Goal: Information Seeking & Learning: Learn about a topic

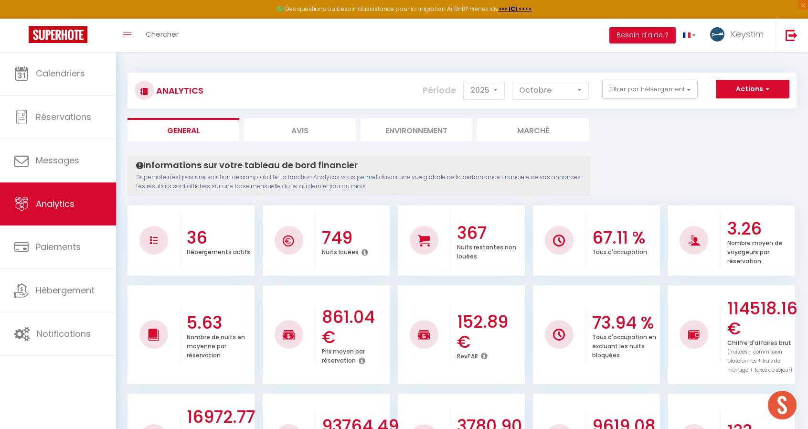
select select "2025"
select select "10"
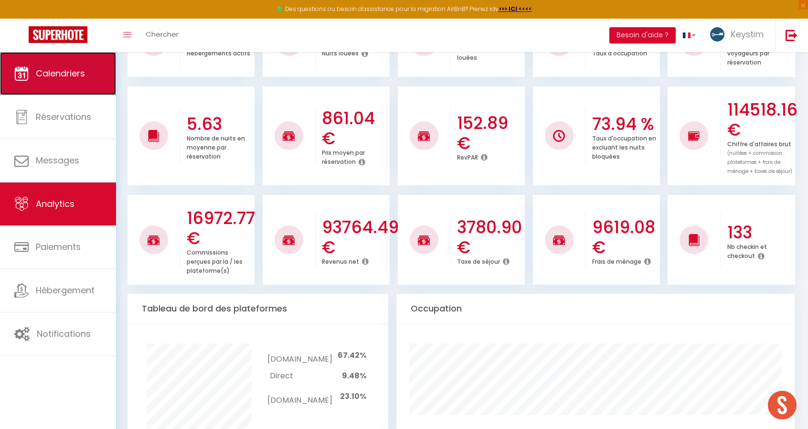
scroll to position [218, 0]
drag, startPoint x: 0, startPoint y: 0, endPoint x: 50, endPoint y: 64, distance: 81.0
click at [50, 64] on link "Calendriers" at bounding box center [58, 73] width 116 height 43
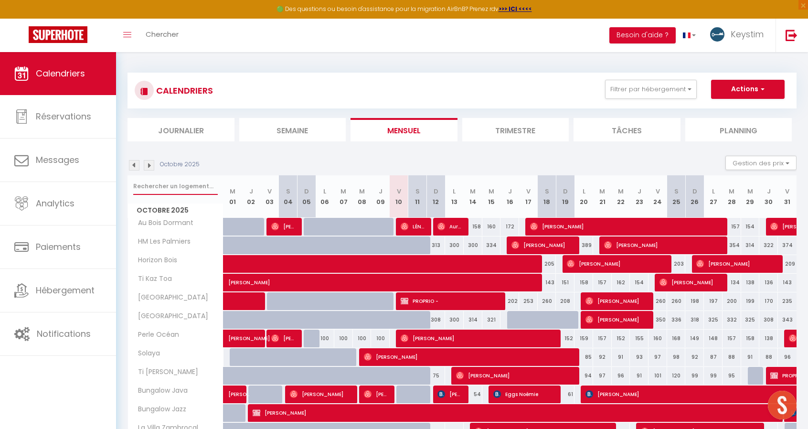
click at [158, 188] on input "text" at bounding box center [175, 186] width 85 height 17
type input "zambr"
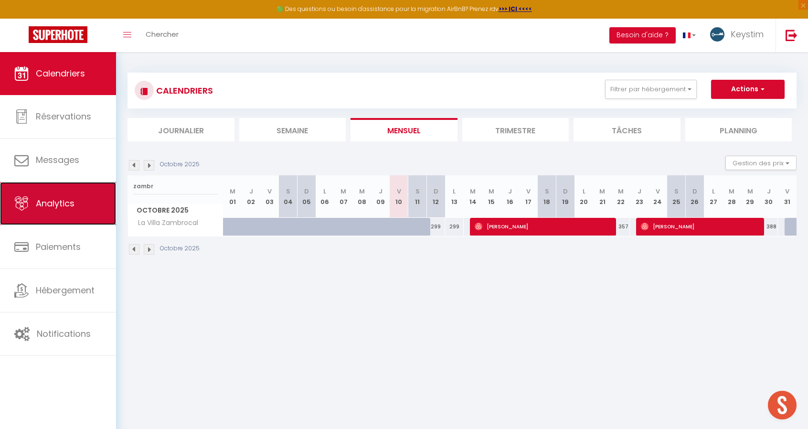
click at [69, 211] on link "Analytics" at bounding box center [58, 203] width 116 height 43
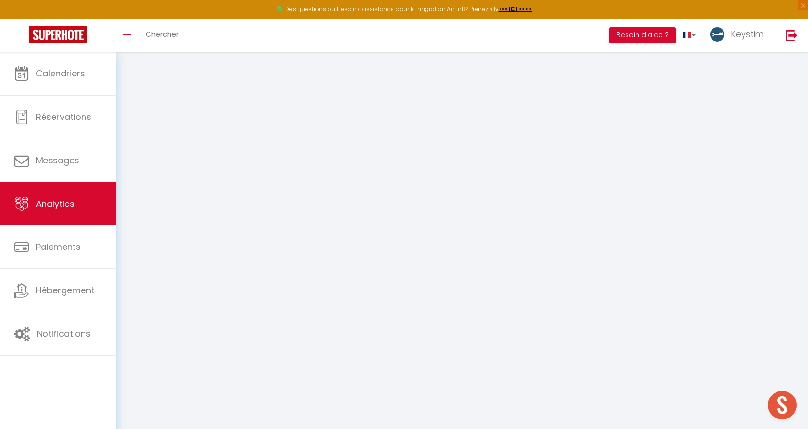
select select "2025"
select select "10"
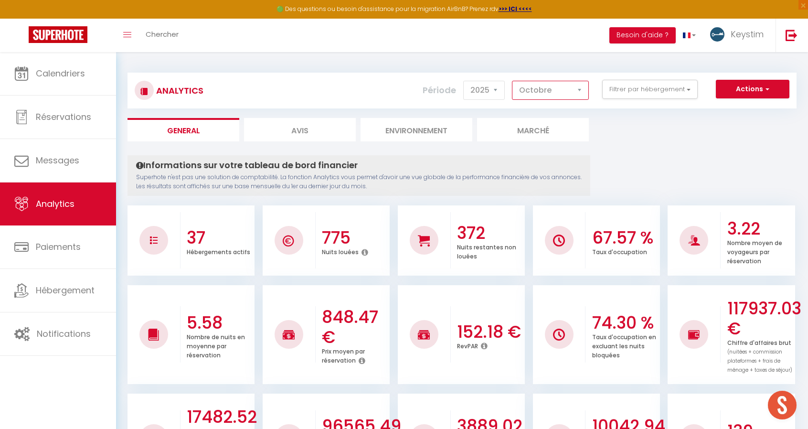
click at [574, 91] on select "[PERSON_NAME] Mars [PERSON_NAME] Juin Juillet Août Septembre Octobre Novembre D…" at bounding box center [550, 90] width 77 height 19
click at [591, 89] on div "Période 2014 2015 2016 2017 2018 2019 2020 2021 2022 2023 2024 2025 2026 2027 […" at bounding box center [509, 90] width 173 height 21
click at [641, 90] on button "Filtrer par hébergement" at bounding box center [650, 89] width 96 height 19
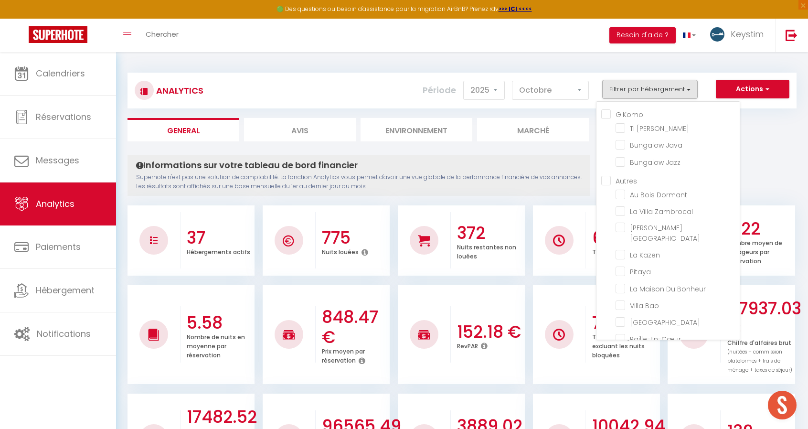
click at [623, 114] on input "G'Komo" at bounding box center [670, 114] width 139 height 10
checkbox input "true"
checkbox Marley "true"
checkbox Java "true"
checkbox Jazz "true"
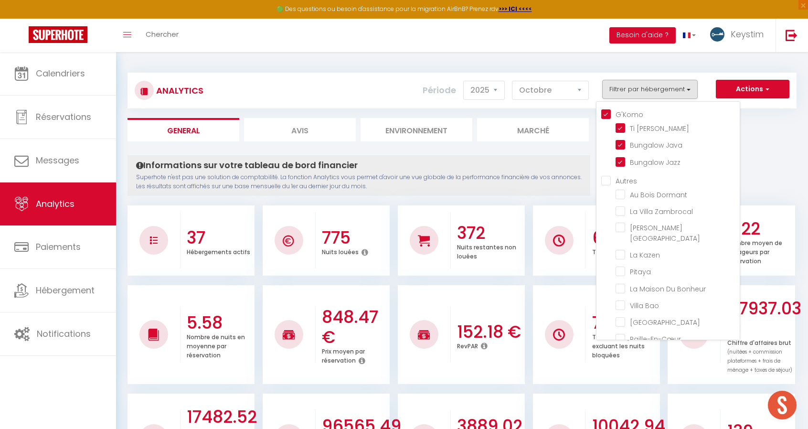
checkbox Dormant "false"
checkbox Zambrocal "false"
checkbox Lisboa "false"
checkbox Kazen "false"
checkbox input "false"
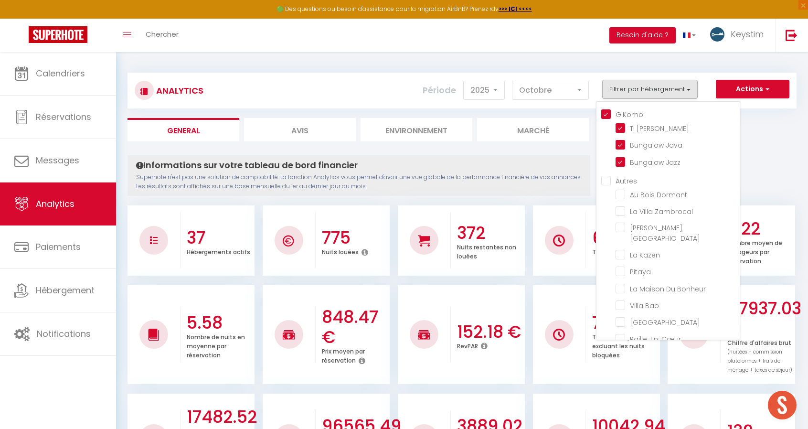
checkbox Bonheur "false"
checkbox Bao "false"
checkbox Haven "false"
checkbox input "false"
checkbox Coton "false"
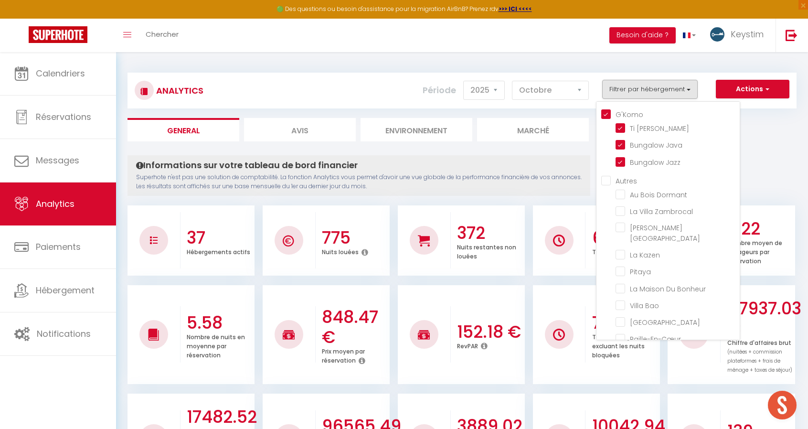
checkbox Lodge "false"
checkbox Médérines "false"
checkbox Lataniers "false"
checkbox Matadie "false"
checkbox input "false"
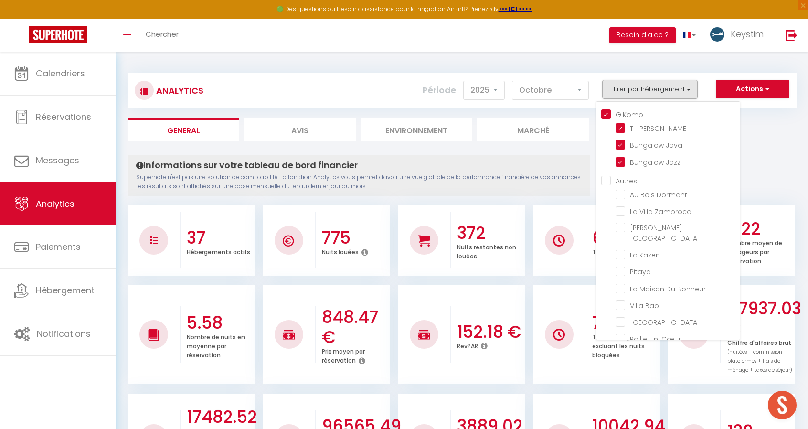
checkbox Salin "false"
checkbox Badamier "false"
checkbox Zépices "false"
checkbox input "false"
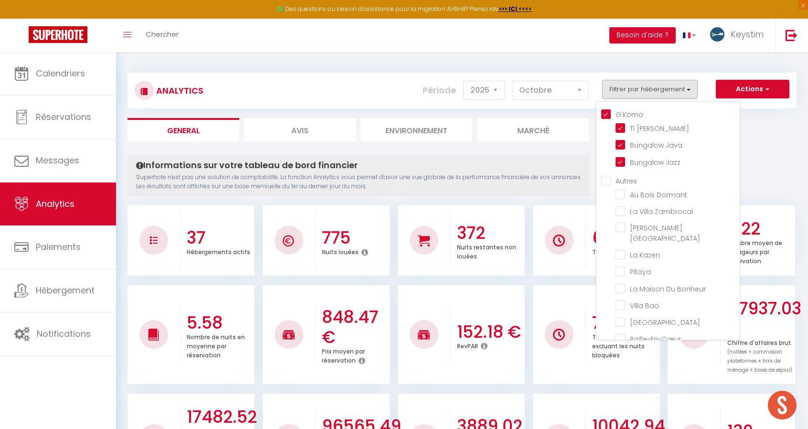
checkbox Zen "false"
checkbox Bleus "false"
checkbox Vivano "false"
checkbox input "false"
checkbox Alambic "false"
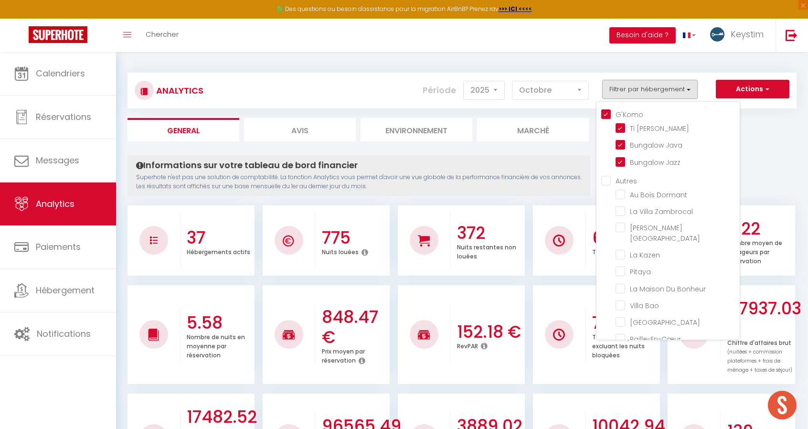
checkbox input "false"
checkbox Boulaba "false"
checkbox Océan "false"
checkbox Bois "false"
checkbox Toa "false"
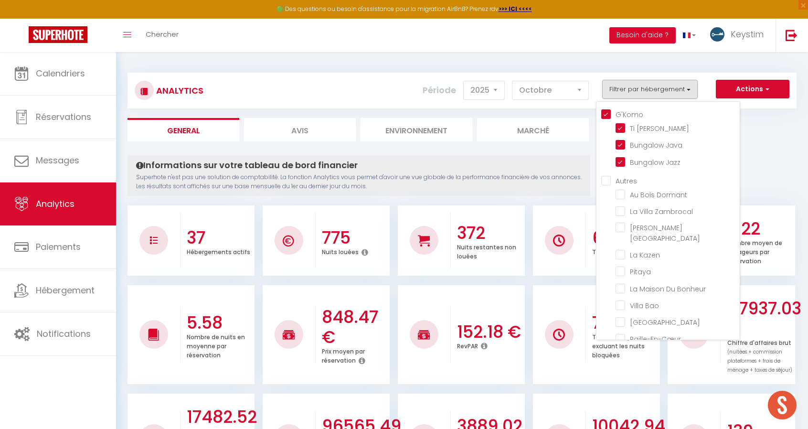
checkbox Sabah "false"
checkbox Kaïa "false"
checkbox input "false"
checkbox Palmiers "false"
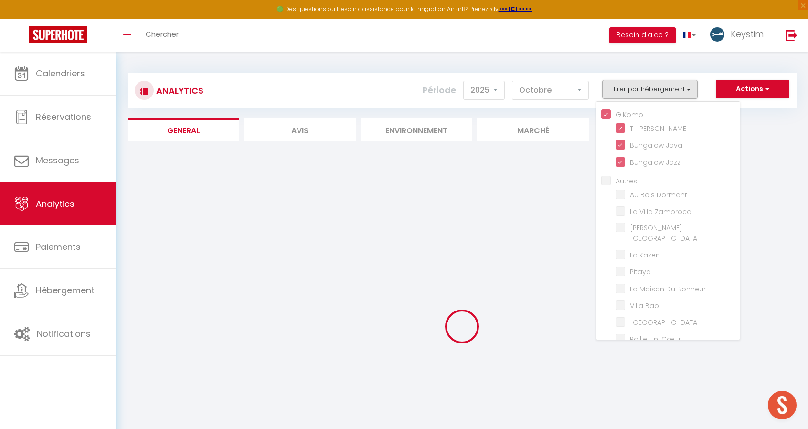
checkbox Dormant "false"
checkbox Zambrocal "false"
checkbox Lisboa "false"
checkbox Kazen "false"
checkbox input "false"
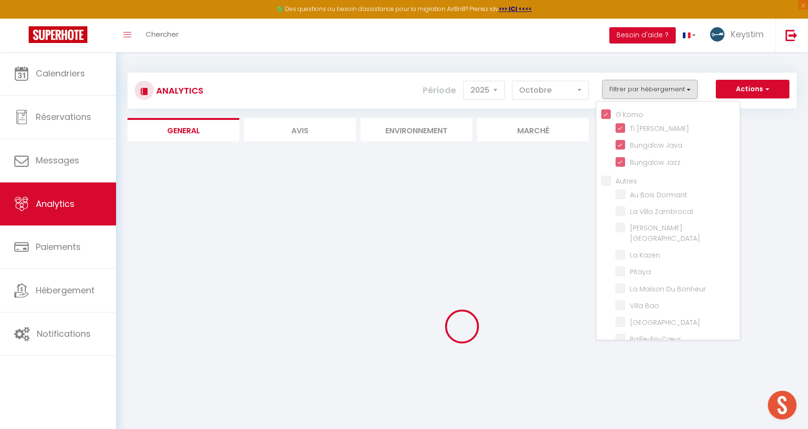
checkbox Bonheur "false"
checkbox Bao "false"
checkbox Haven "false"
checkbox input "false"
checkbox Coton "false"
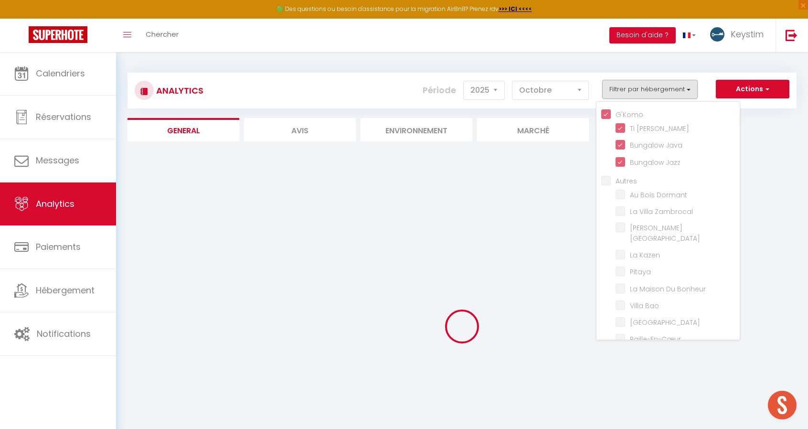
checkbox Lodge "false"
checkbox Médérines "false"
checkbox Lataniers "false"
checkbox Matadie "false"
checkbox input "false"
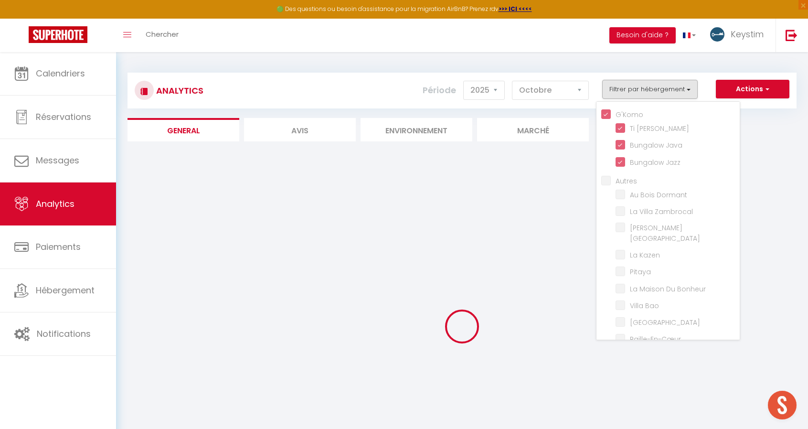
checkbox Salin "false"
checkbox Badamier "false"
checkbox Zépices "false"
checkbox input "false"
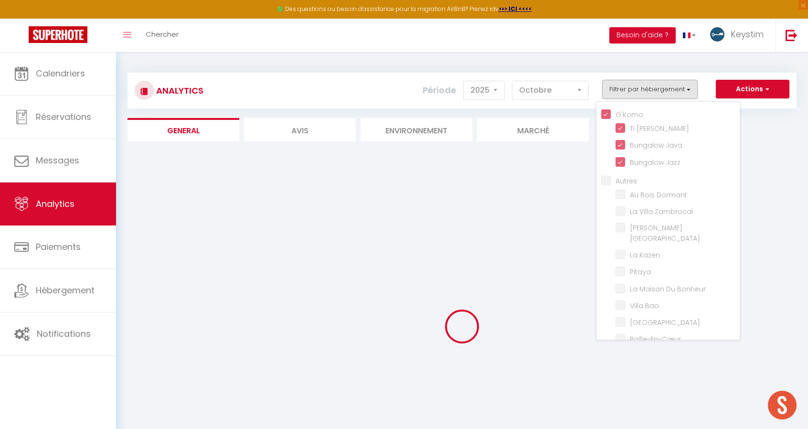
checkbox Zen "false"
checkbox Bleus "false"
checkbox Vivano "false"
checkbox input "false"
checkbox Alambic "false"
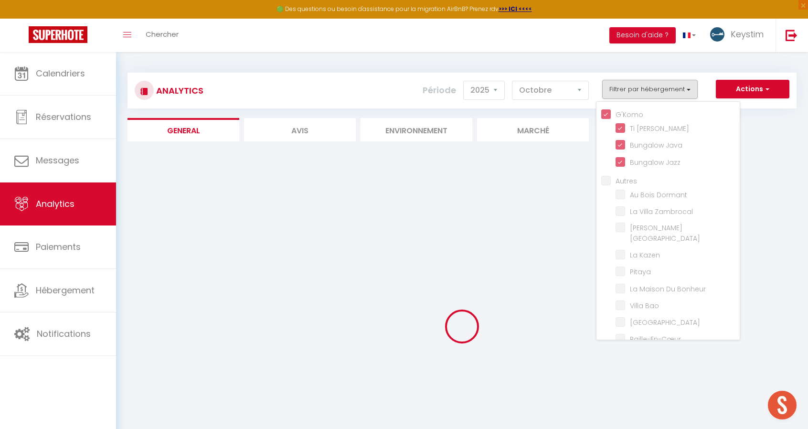
checkbox input "false"
checkbox Boulaba "false"
checkbox Océan "false"
checkbox Bois "false"
checkbox Toa "false"
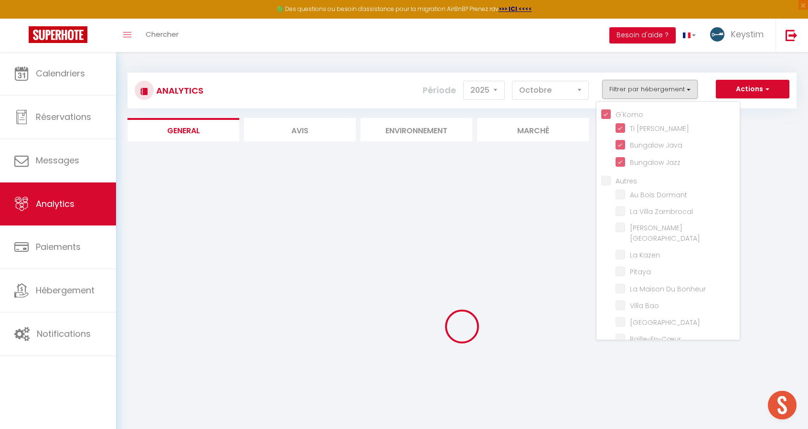
checkbox Sabah "false"
checkbox Kaïa "false"
checkbox input "false"
checkbox Palmiers "false"
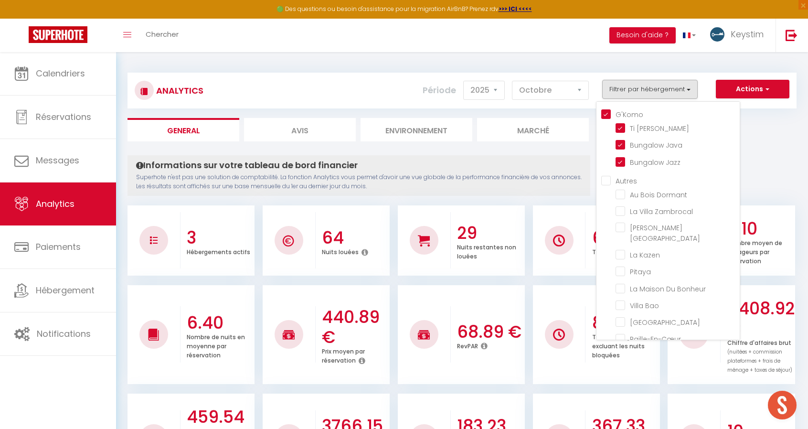
click at [608, 182] on input "Autres" at bounding box center [670, 180] width 139 height 10
checkbox input "true"
checkbox Dormant "true"
checkbox Zambrocal "true"
checkbox Lisboa "true"
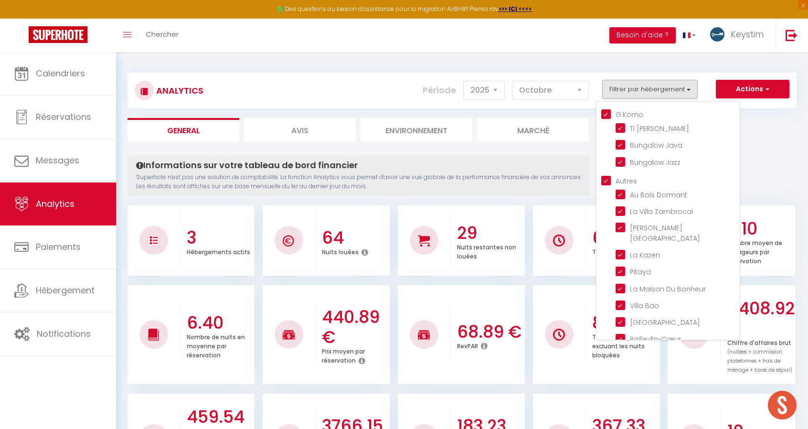
checkbox Kazen "true"
checkbox input "true"
checkbox Bonheur "true"
checkbox Bao "true"
checkbox Haven "true"
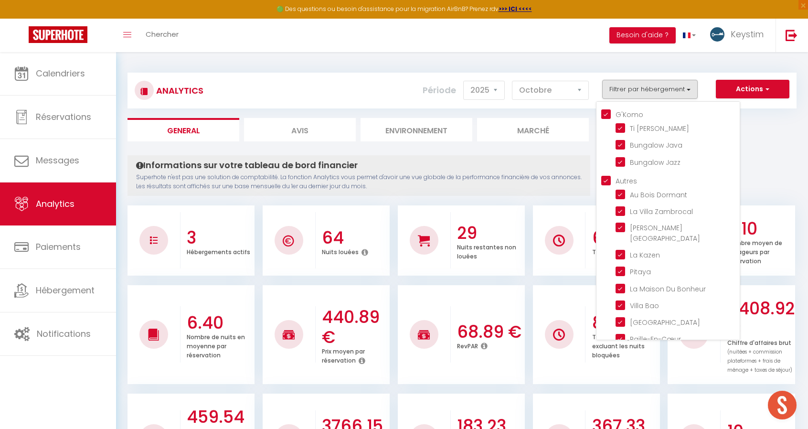
checkbox input "true"
checkbox Coton "true"
checkbox Lodge "true"
checkbox Médérines "true"
checkbox Lataniers "true"
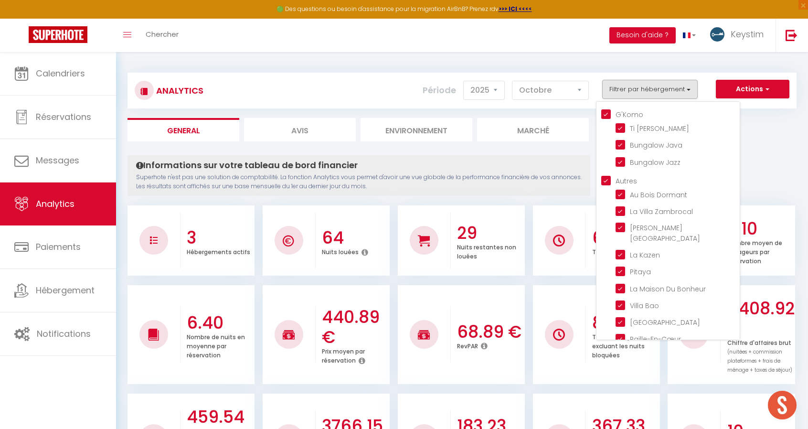
checkbox Matadie "true"
checkbox input "true"
checkbox Salin "true"
checkbox Badamier "true"
checkbox Zépices "true"
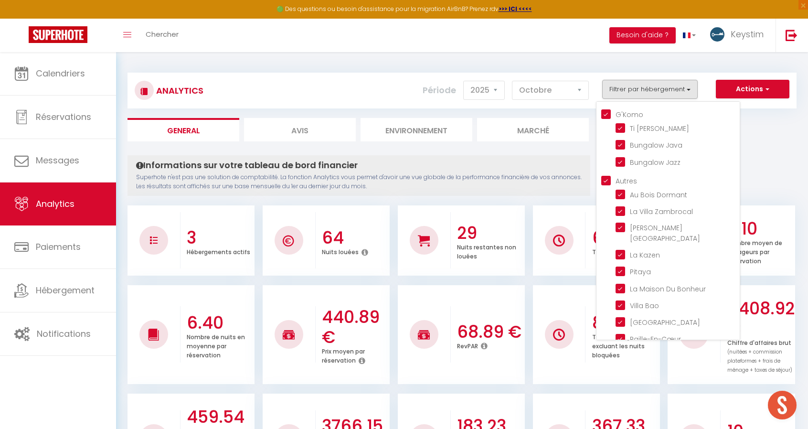
checkbox input "true"
checkbox Zen "true"
checkbox Bleus "true"
checkbox Vivano "true"
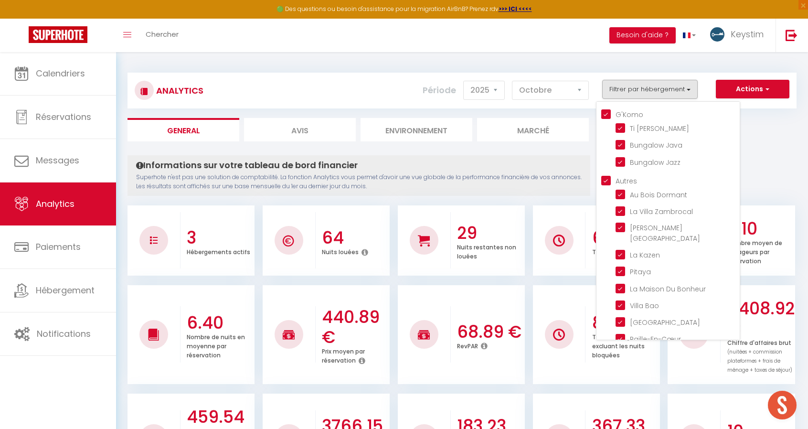
checkbox input "true"
checkbox Alambic "true"
checkbox input "true"
checkbox Boulaba "true"
checkbox Océan "true"
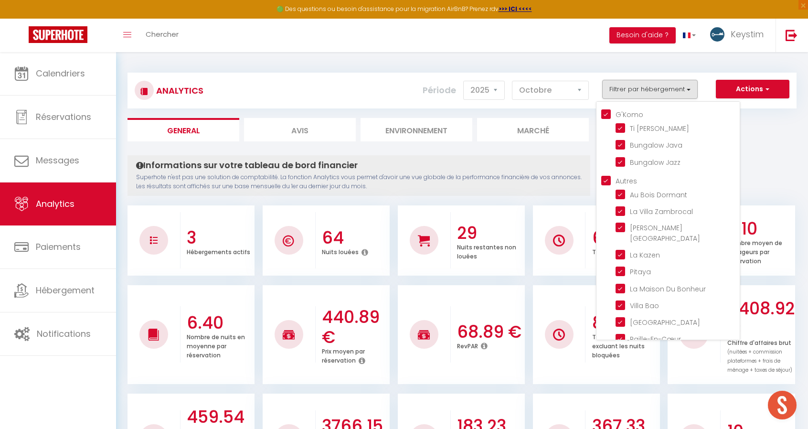
checkbox Bois "true"
checkbox Toa "true"
checkbox Sabah "true"
checkbox Kaïa "true"
checkbox input "true"
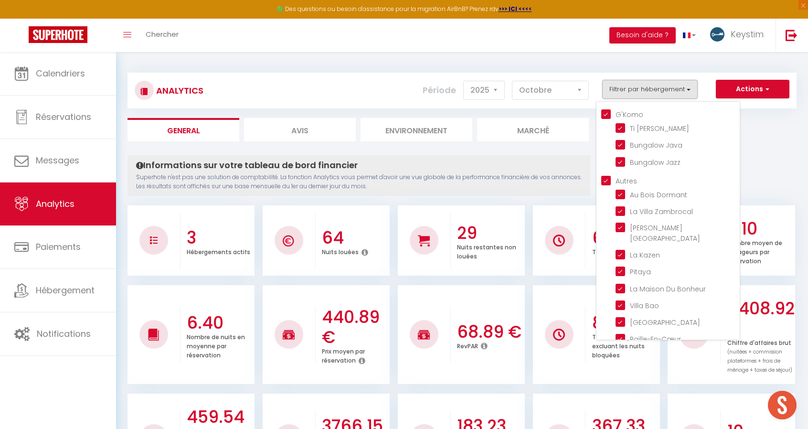
checkbox Palmiers "true"
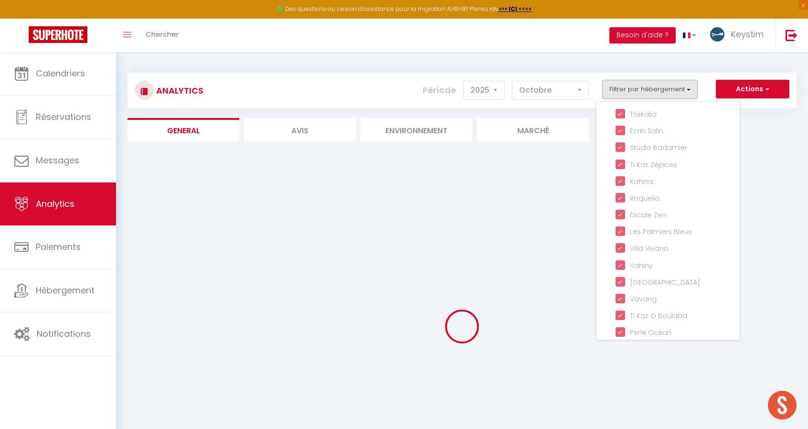
scroll to position [425, 0]
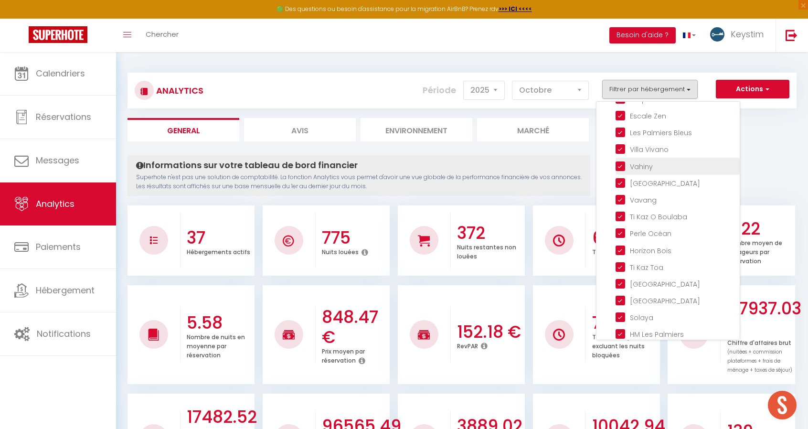
click at [645, 161] on input "checkbox" at bounding box center [678, 166] width 124 height 10
checkbox input "false"
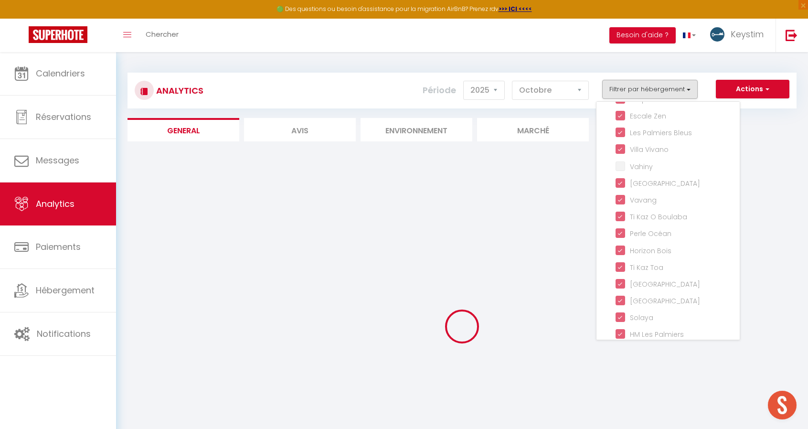
click at [396, 101] on div "Actions Génération SuperConciergerie Génération SuperAnalyzer Génération SuperE…" at bounding box center [518, 90] width 556 height 21
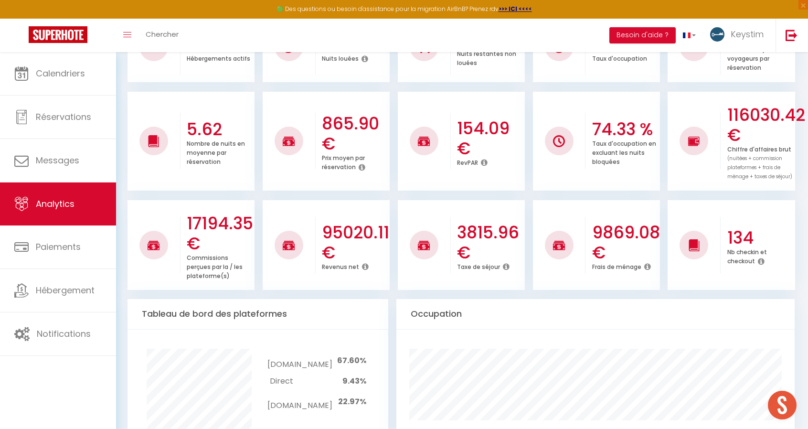
scroll to position [0, 0]
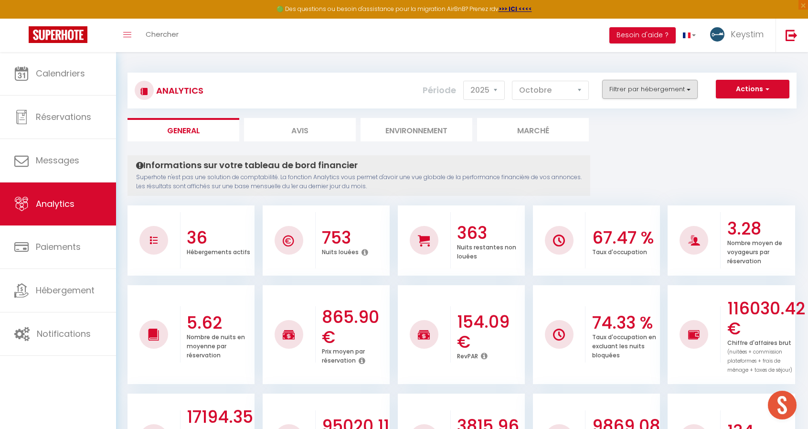
drag, startPoint x: 620, startPoint y: 99, endPoint x: 644, endPoint y: 94, distance: 24.5
click at [644, 94] on div "Actions Génération SuperConciergerie Génération SuperAnalyzer Génération SuperE…" at bounding box center [518, 90] width 556 height 21
click at [644, 94] on button "Filtrer par hébergement" at bounding box center [650, 89] width 96 height 19
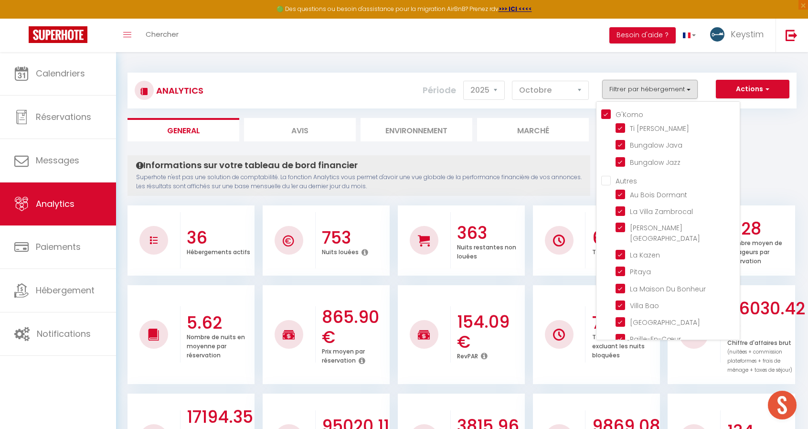
click at [610, 115] on input "G'Komo" at bounding box center [670, 114] width 139 height 10
checkbox input "false"
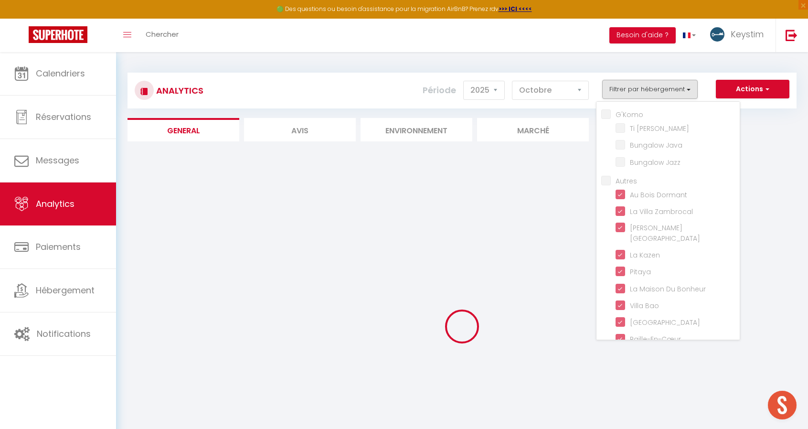
checkbox Marley "false"
checkbox Java "false"
checkbox Jazz "false"
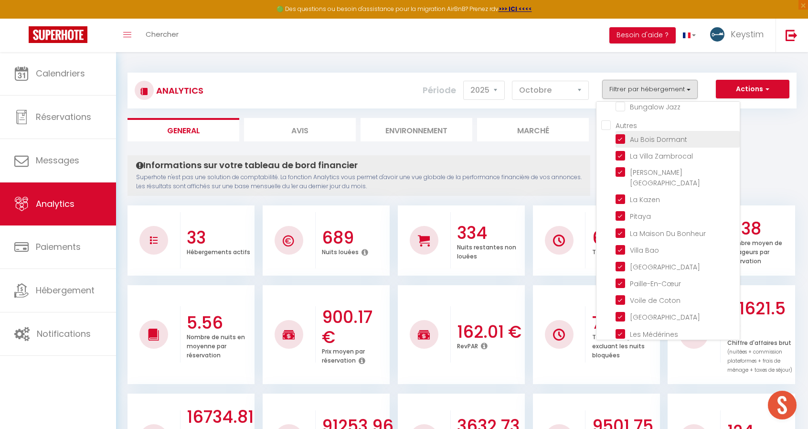
click at [623, 139] on Dormant "checkbox" at bounding box center [678, 139] width 124 height 10
checkbox Dormant "false"
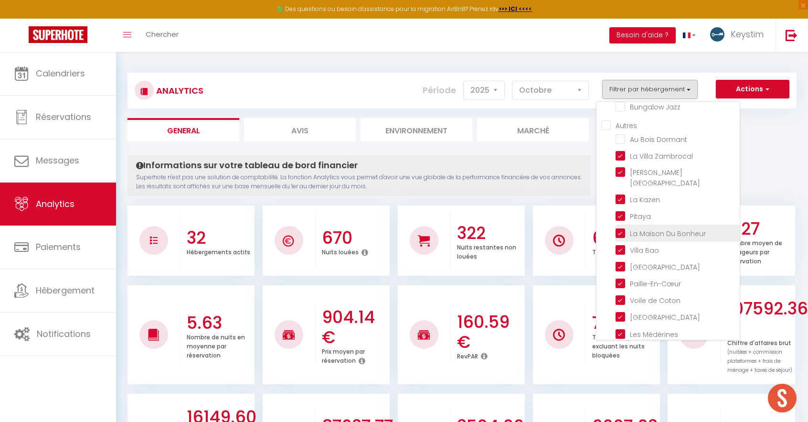
click at [623, 227] on Bonheur "checkbox" at bounding box center [678, 232] width 124 height 10
checkbox Bonheur "false"
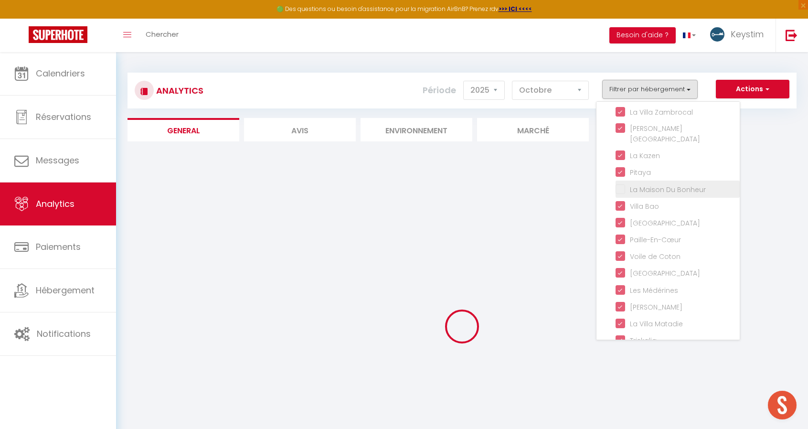
scroll to position [102, 0]
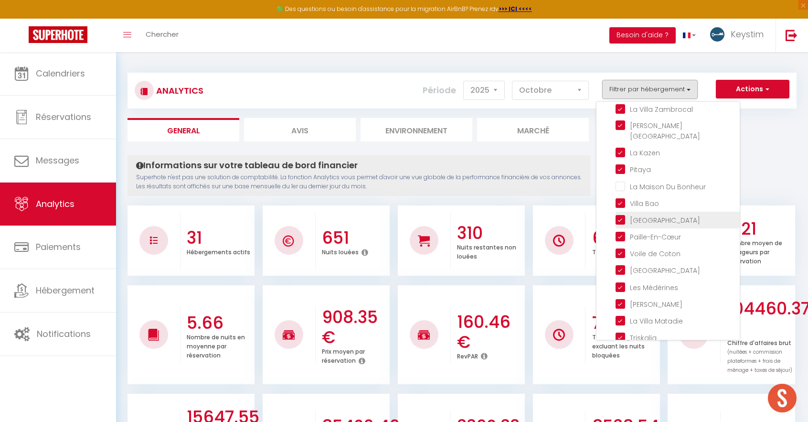
click at [622, 214] on Haven "checkbox" at bounding box center [678, 219] width 124 height 10
checkbox Haven "false"
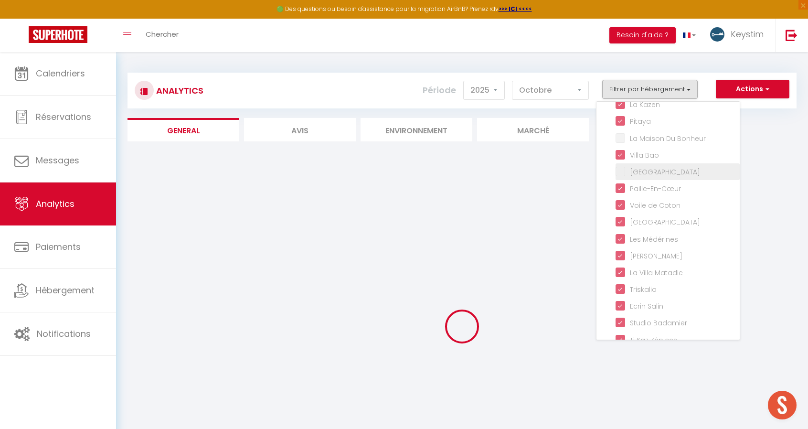
scroll to position [152, 0]
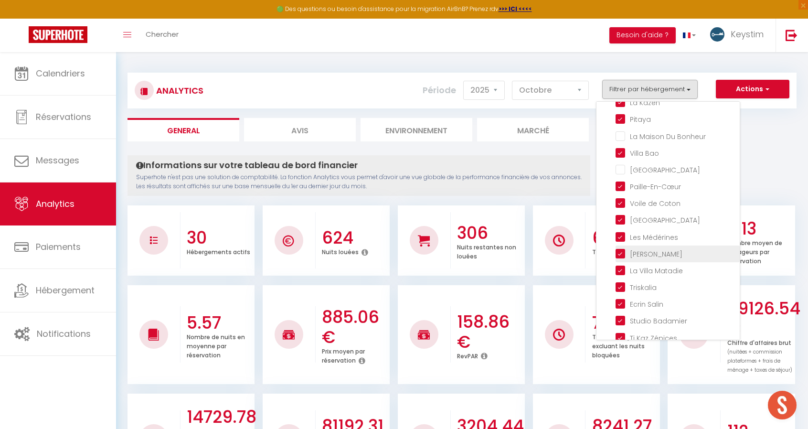
click at [622, 248] on Lataniers "checkbox" at bounding box center [678, 253] width 124 height 10
checkbox Lataniers "false"
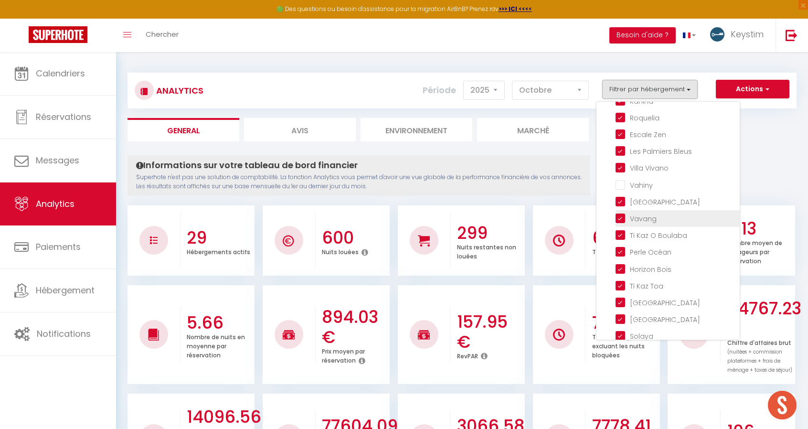
scroll to position [420, 0]
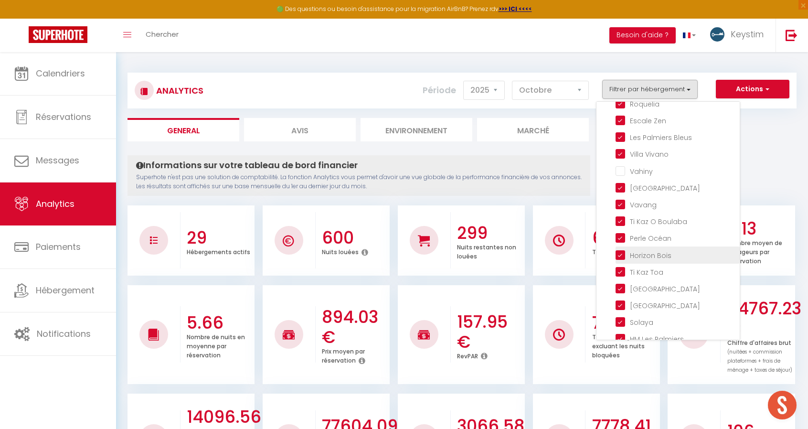
click at [621, 249] on Bois "checkbox" at bounding box center [678, 254] width 124 height 10
checkbox Bois "false"
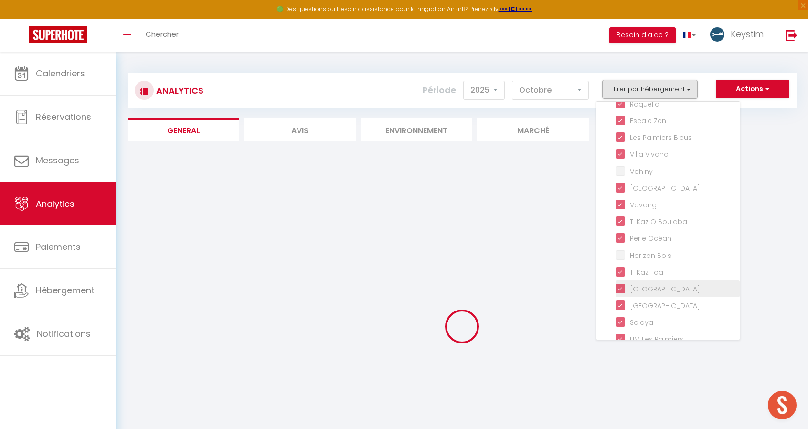
scroll to position [425, 0]
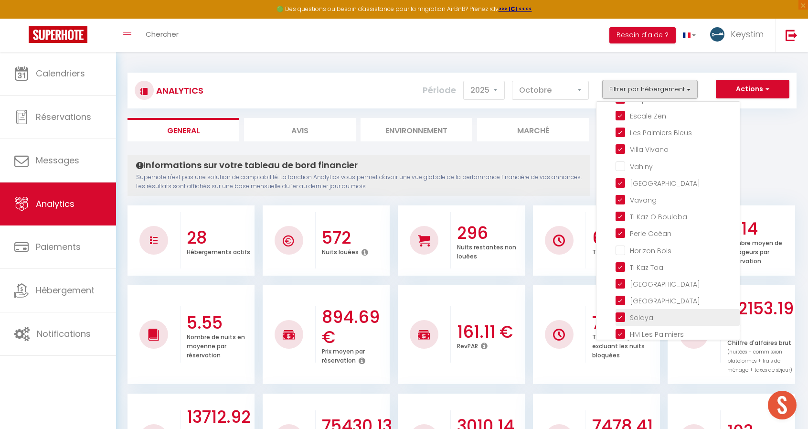
click at [621, 312] on input "checkbox" at bounding box center [678, 317] width 124 height 10
checkbox input "false"
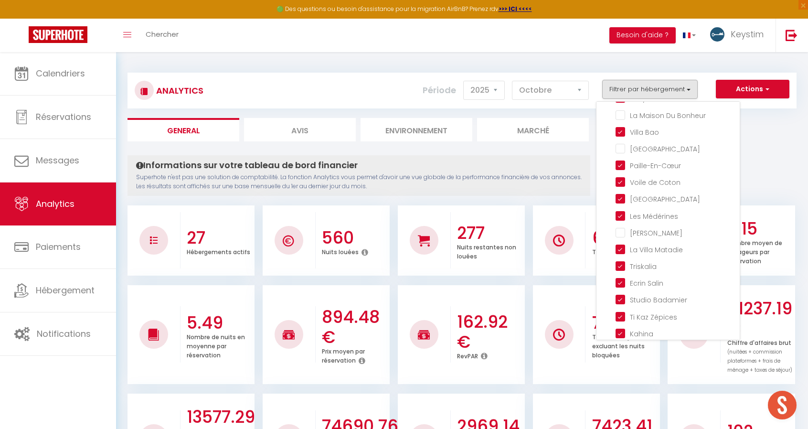
scroll to position [0, 0]
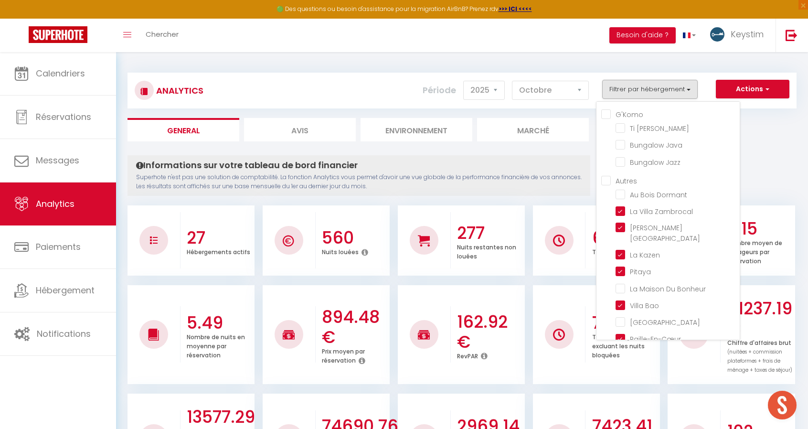
click at [784, 132] on ul "General Avis Environnement Marché" at bounding box center [462, 129] width 669 height 23
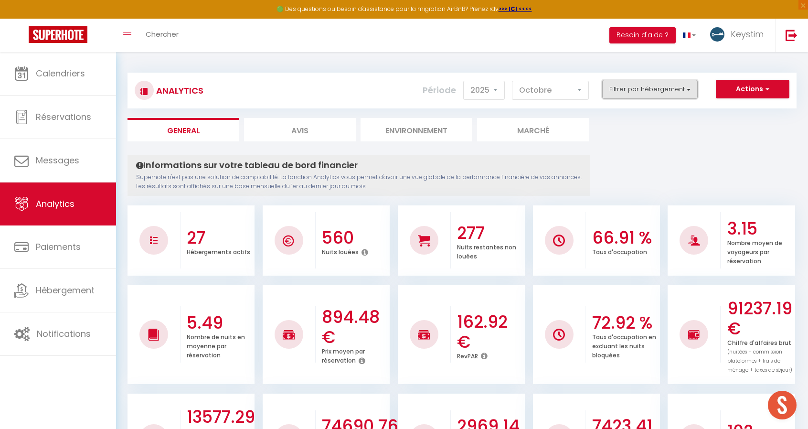
click at [660, 93] on button "Filtrer par hébergement" at bounding box center [650, 89] width 96 height 19
click at [557, 88] on select "[PERSON_NAME] Mars [PERSON_NAME] Juin Juillet Août Septembre Octobre Novembre D…" at bounding box center [550, 90] width 77 height 19
select select "11"
click at [513, 81] on select "[PERSON_NAME] Mars [PERSON_NAME] Juin Juillet Août Septembre Octobre Novembre D…" at bounding box center [550, 90] width 77 height 19
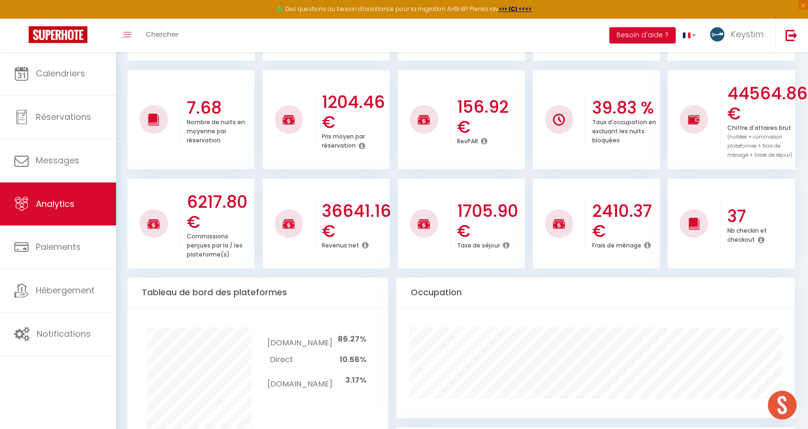
scroll to position [208, 0]
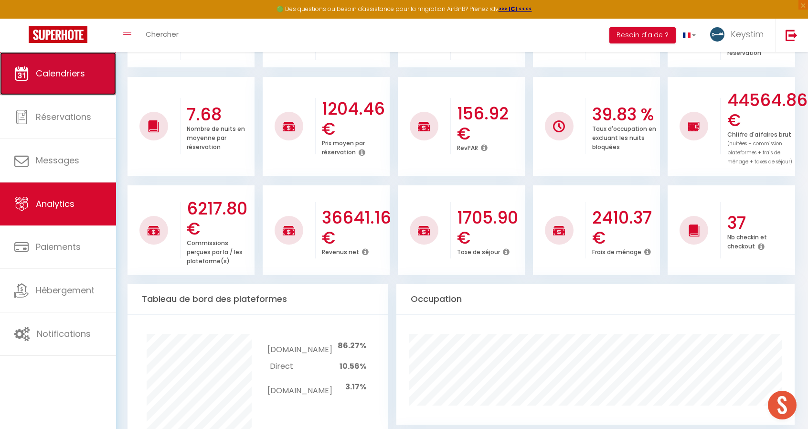
click at [67, 83] on link "Calendriers" at bounding box center [58, 73] width 116 height 43
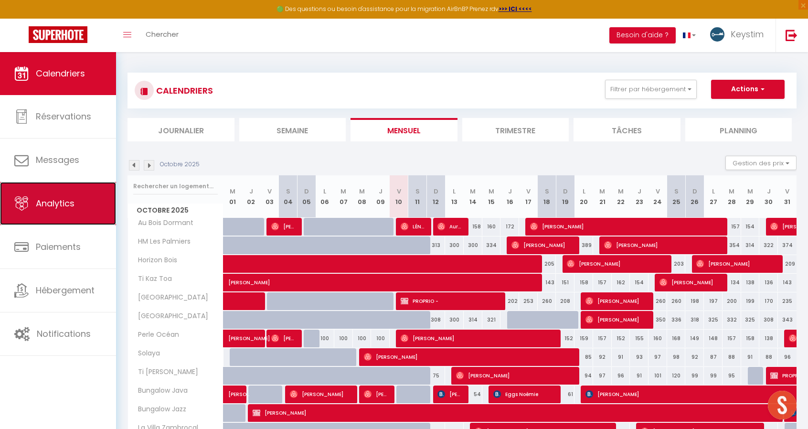
click at [63, 216] on link "Analytics" at bounding box center [58, 203] width 116 height 43
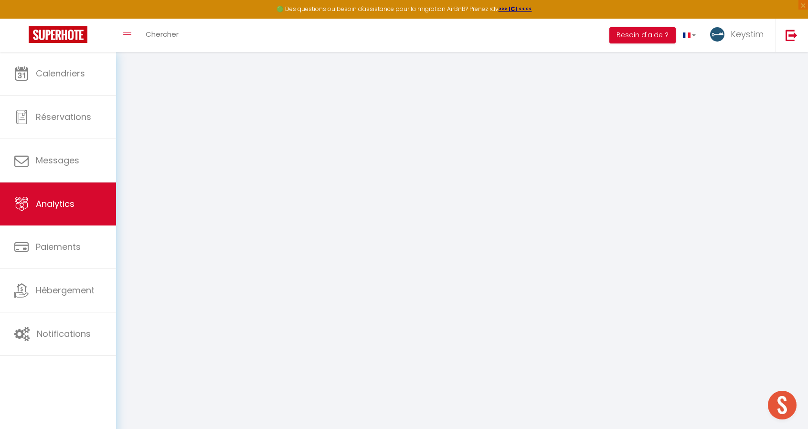
select select "2025"
select select "10"
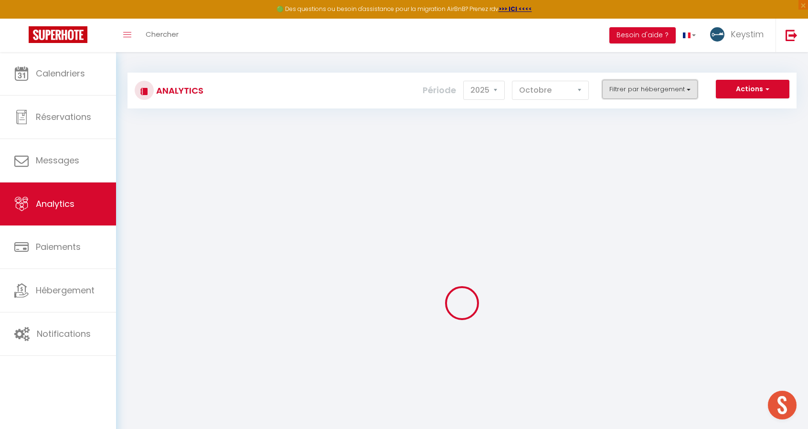
click at [678, 87] on button "Filtrer par hébergement" at bounding box center [650, 89] width 96 height 19
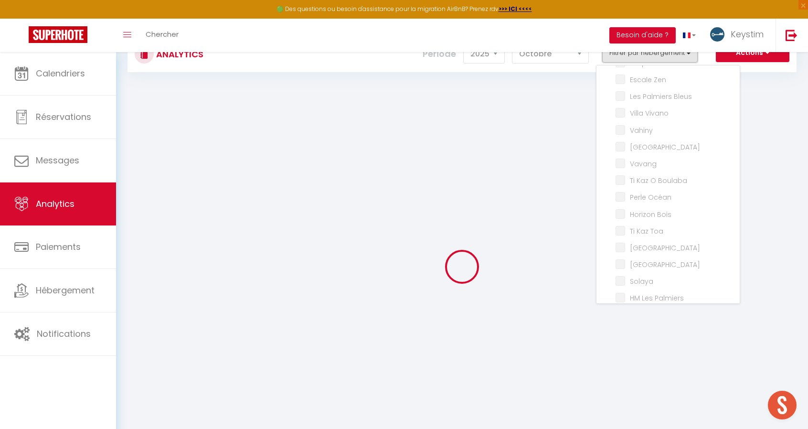
scroll to position [41, 0]
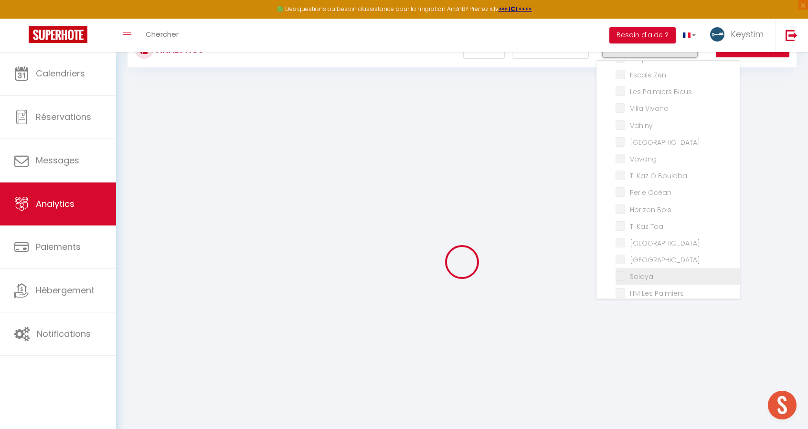
checkbox input "false"
checkbox Marley "false"
checkbox Java "false"
checkbox Jazz "false"
checkbox input "false"
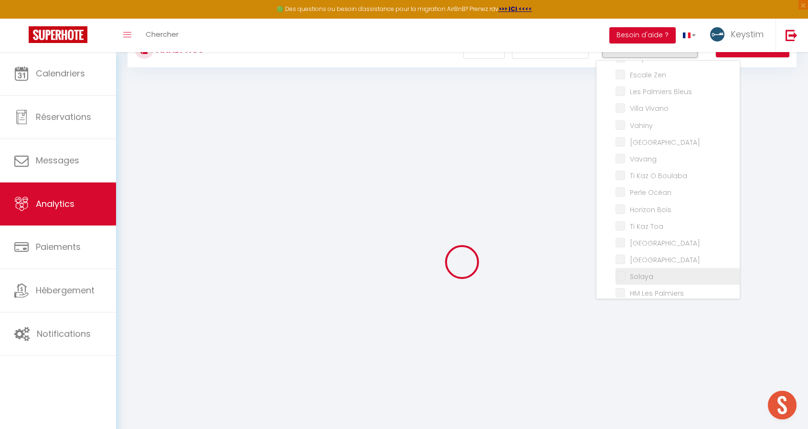
checkbox Dormant "false"
checkbox Zambrocal "false"
checkbox Lisboa "false"
checkbox Kazen "false"
checkbox input "false"
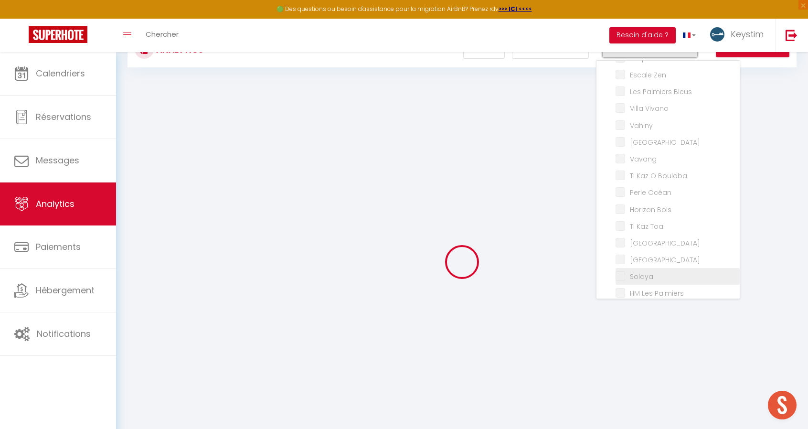
checkbox Bonheur "false"
checkbox Bao "false"
checkbox Haven "false"
checkbox input "false"
checkbox Coton "false"
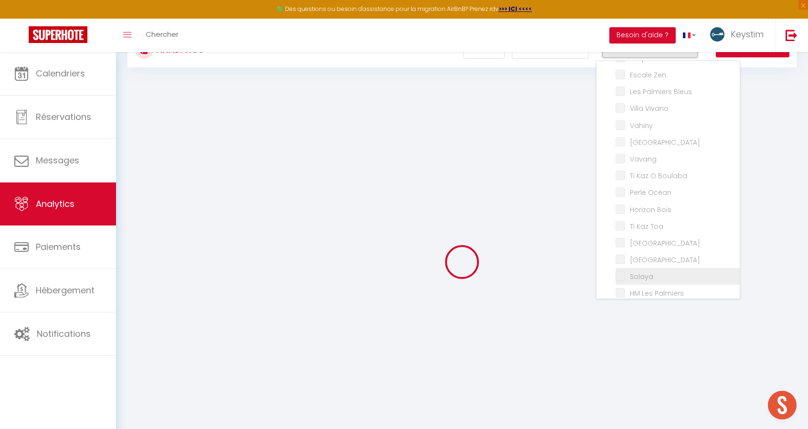
checkbox Lodge "false"
checkbox Médérines "false"
checkbox Lataniers "false"
checkbox Matadie "false"
checkbox input "false"
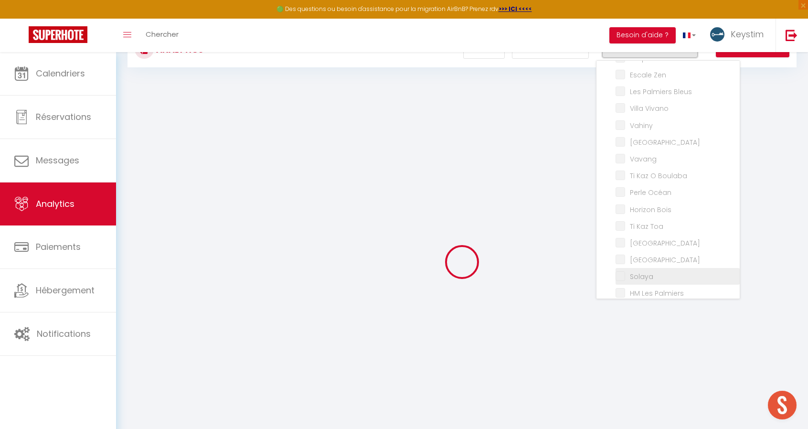
checkbox Salin "false"
checkbox Badamier "false"
checkbox Zépices "false"
checkbox input "false"
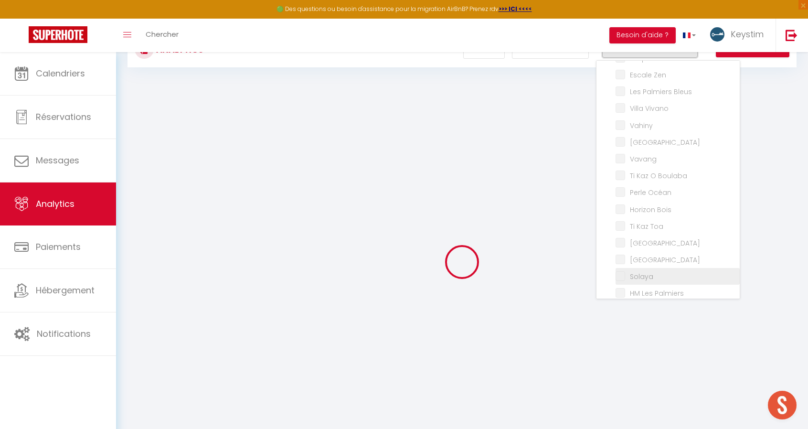
checkbox Zen "false"
checkbox Bleus "false"
checkbox Vivano "false"
checkbox input "false"
checkbox Alambic "false"
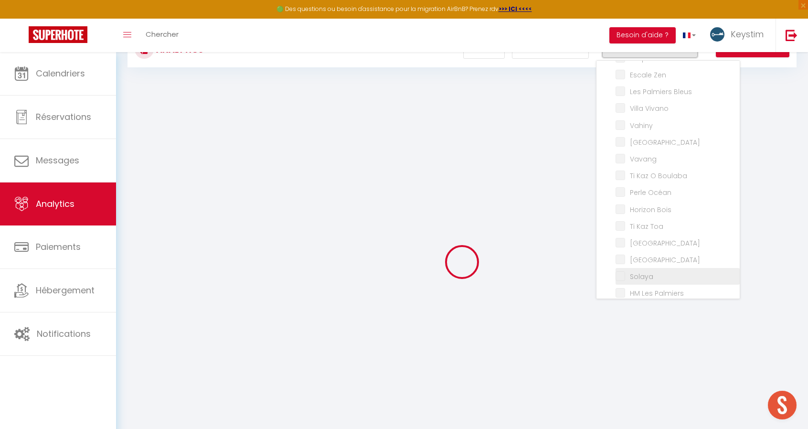
checkbox input "false"
checkbox Boulaba "false"
checkbox Océan "false"
checkbox Bois "false"
checkbox Toa "false"
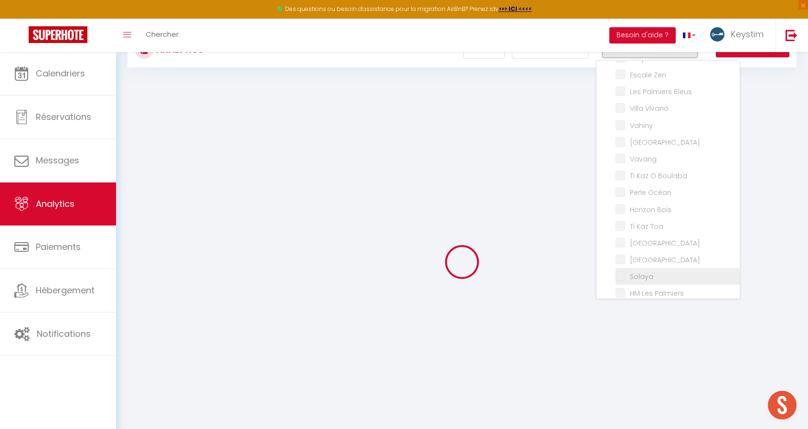
checkbox Sabah "false"
checkbox Kaïa "false"
checkbox input "false"
checkbox Palmiers "false"
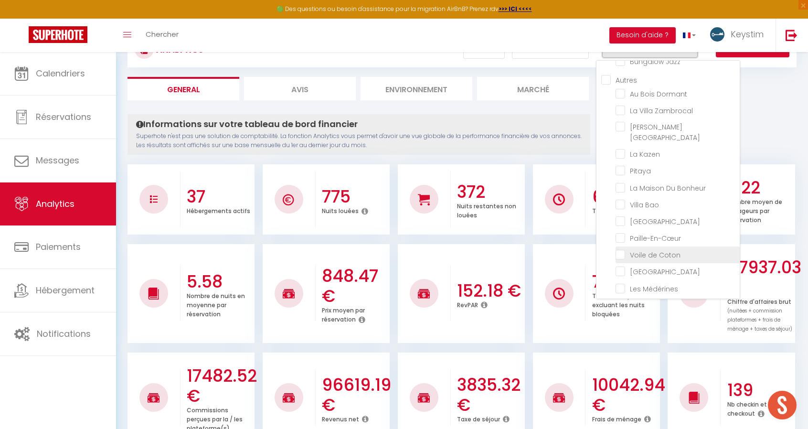
scroll to position [59, 0]
click at [648, 116] on label "La Villa Zambrocal" at bounding box center [659, 112] width 68 height 11
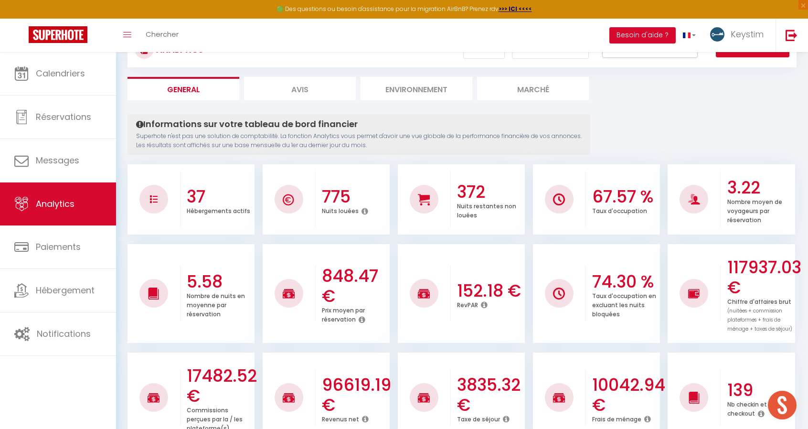
scroll to position [0, 0]
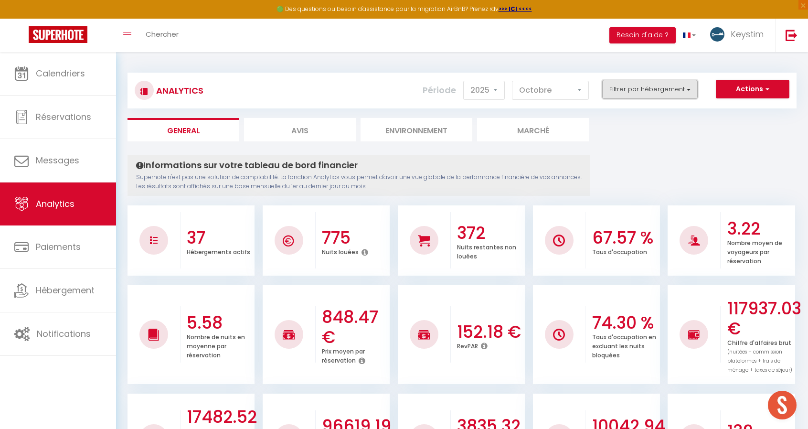
click at [655, 90] on button "Filtrer par hébergement" at bounding box center [650, 89] width 96 height 19
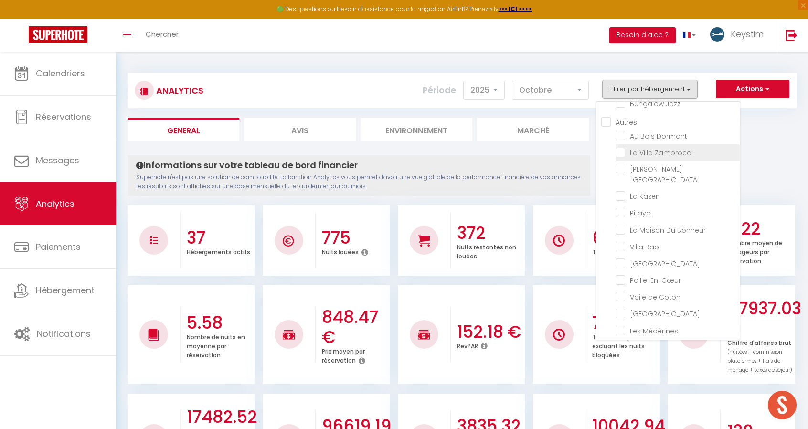
click at [623, 148] on Zambrocal "checkbox" at bounding box center [678, 152] width 124 height 10
checkbox Zambrocal "true"
checkbox Marley "false"
checkbox Java "false"
checkbox Jazz "false"
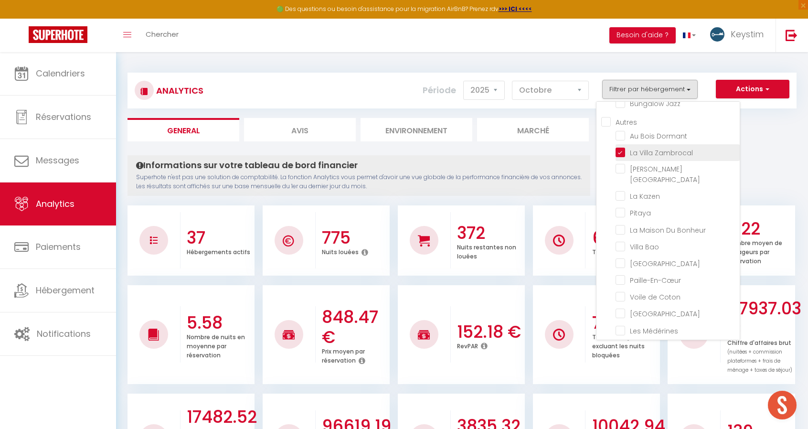
checkbox Dormant "false"
checkbox Lisboa "false"
checkbox Kazen "false"
checkbox input "false"
checkbox Bonheur "false"
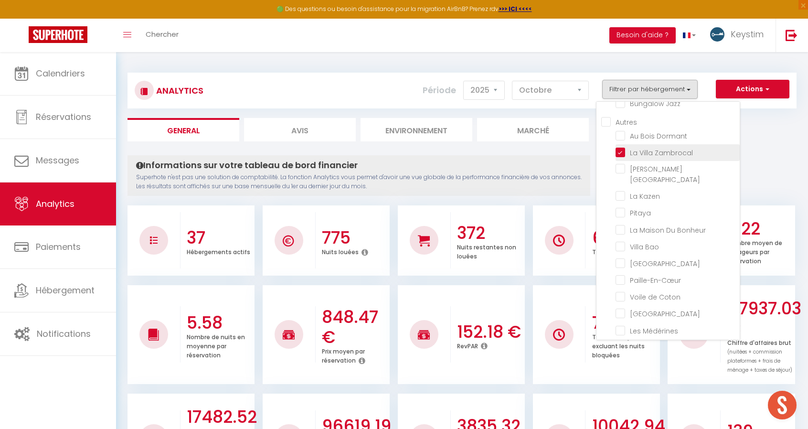
checkbox Bao "false"
checkbox Haven "false"
checkbox input "false"
checkbox Coton "false"
checkbox Lodge "false"
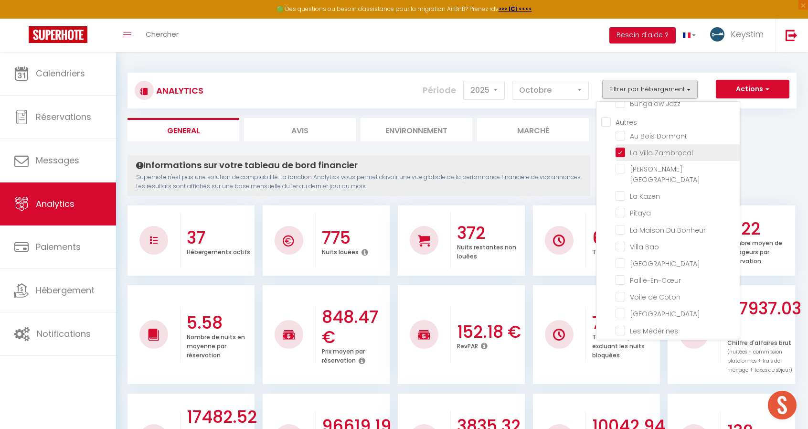
checkbox Médérines "false"
checkbox Lataniers "false"
checkbox Matadie "false"
checkbox input "false"
checkbox Salin "false"
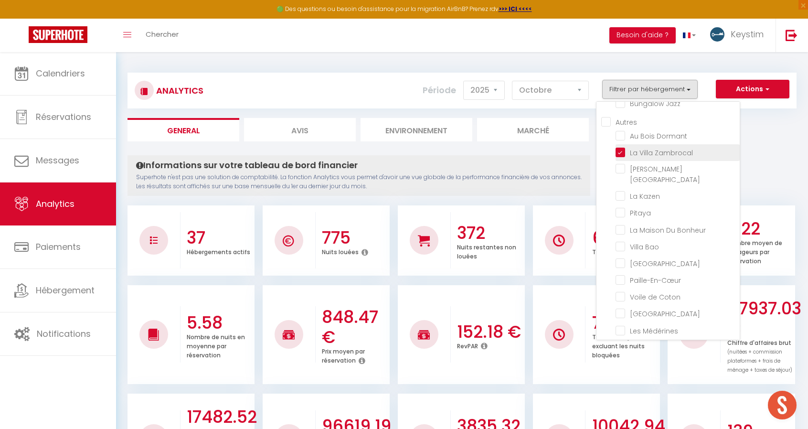
checkbox Badamier "false"
checkbox Zépices "false"
checkbox input "false"
checkbox Zen "false"
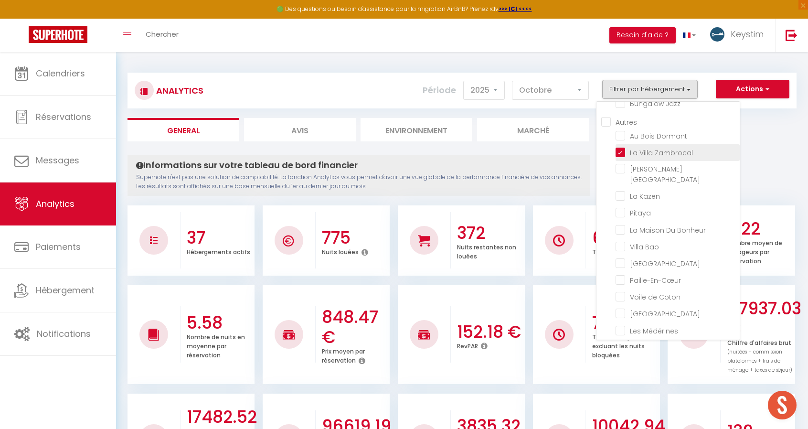
checkbox Bleus "false"
checkbox Vivano "false"
checkbox input "false"
checkbox Alambic "false"
checkbox input "false"
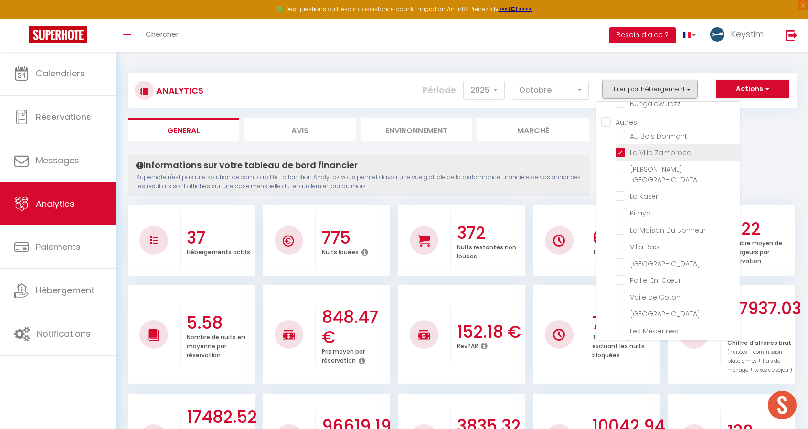
checkbox Boulaba "false"
checkbox Océan "false"
checkbox Bois "false"
checkbox Toa "false"
checkbox Sabah "false"
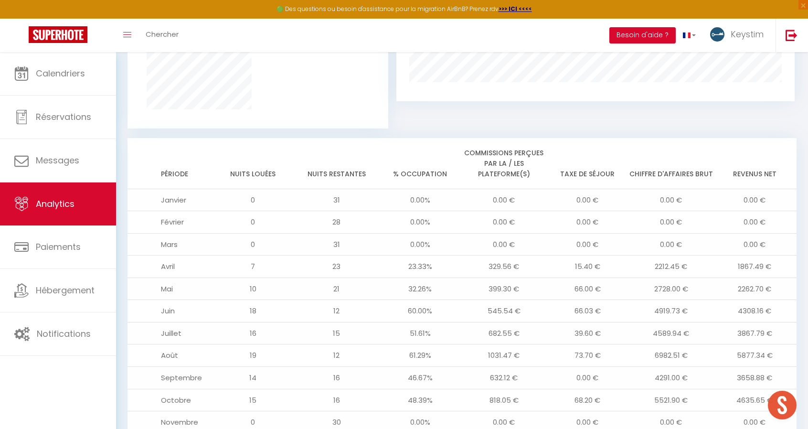
scroll to position [759, 0]
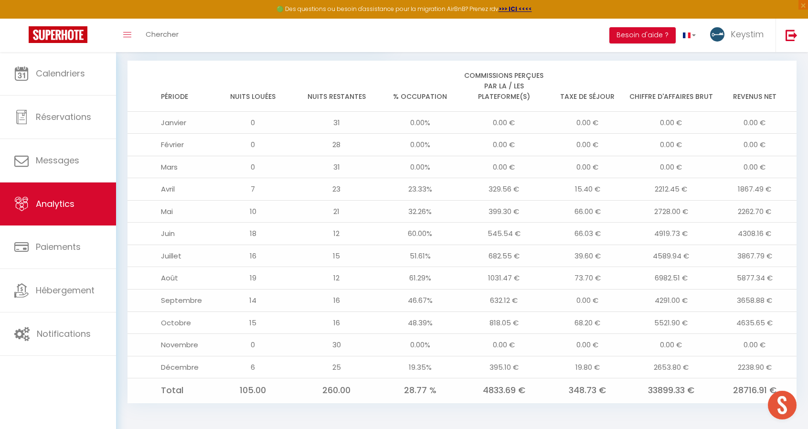
click at [670, 277] on td "6982.51 €" at bounding box center [672, 278] width 84 height 22
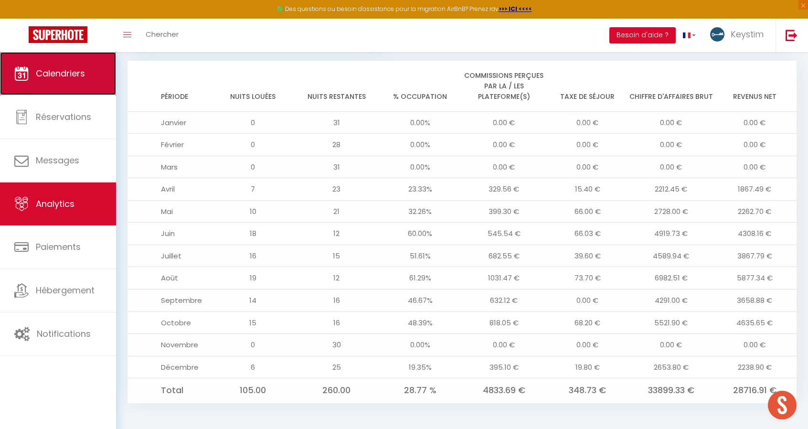
click at [30, 75] on link "Calendriers" at bounding box center [58, 73] width 116 height 43
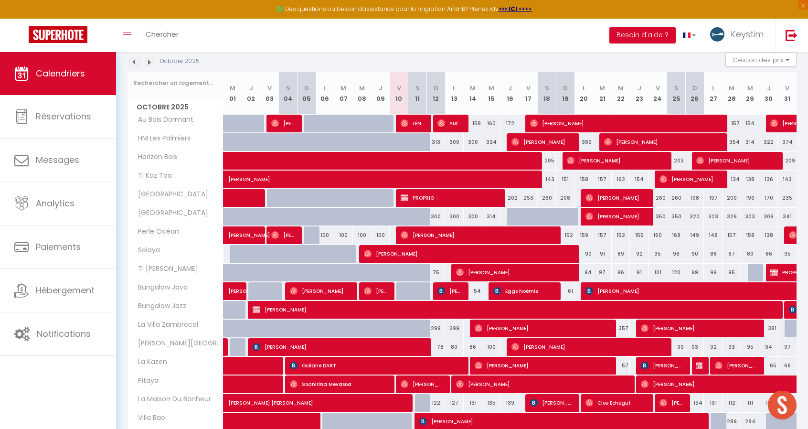
scroll to position [100, 0]
